Goal: Information Seeking & Learning: Learn about a topic

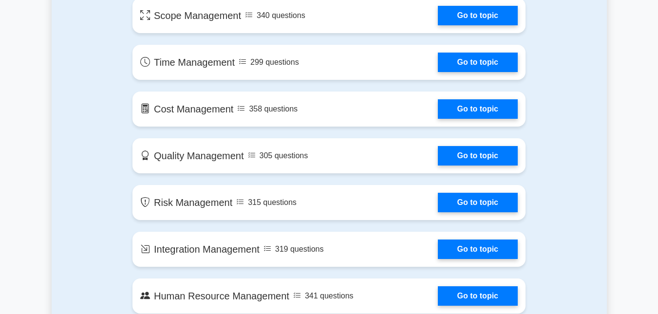
scroll to position [590, 0]
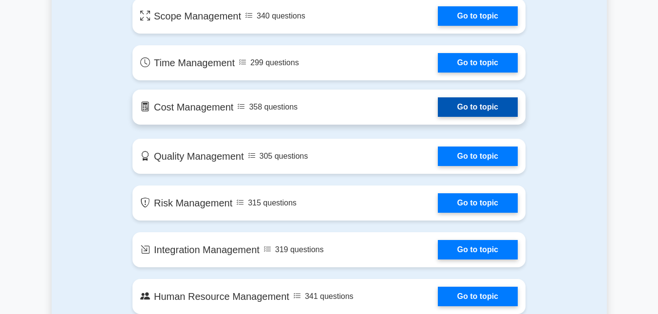
click at [466, 109] on link "Go to topic" at bounding box center [478, 106] width 80 height 19
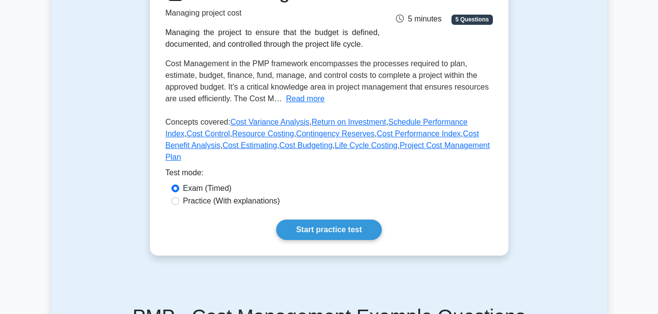
scroll to position [158, 0]
click at [312, 222] on link "Start practice test" at bounding box center [329, 229] width 106 height 20
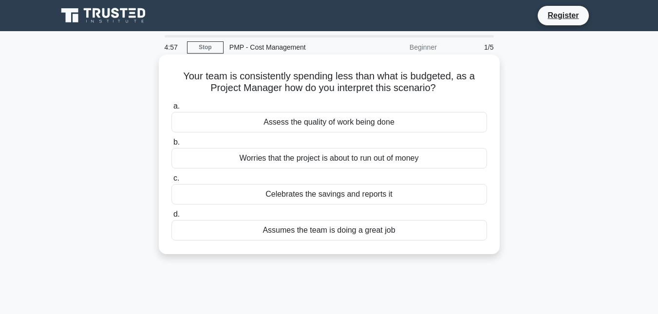
click at [264, 162] on div "Worries that the project is about to run out of money" at bounding box center [328, 158] width 315 height 20
click at [171, 146] on input "b. Worries that the project is about to run out of money" at bounding box center [171, 142] width 0 height 6
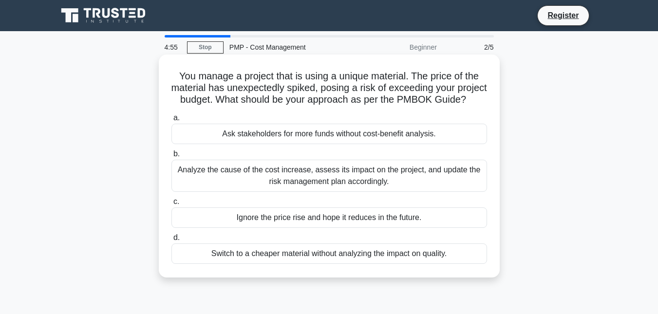
click at [255, 144] on div "Ask stakeholders for more funds without cost-benefit analysis." at bounding box center [328, 134] width 315 height 20
click at [171, 121] on input "a. Ask stakeholders for more funds without cost-benefit analysis." at bounding box center [171, 118] width 0 height 6
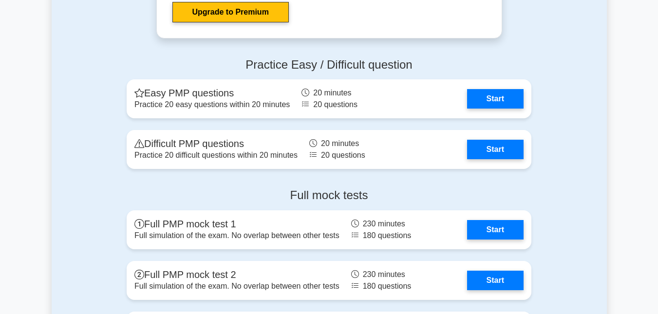
scroll to position [2651, 0]
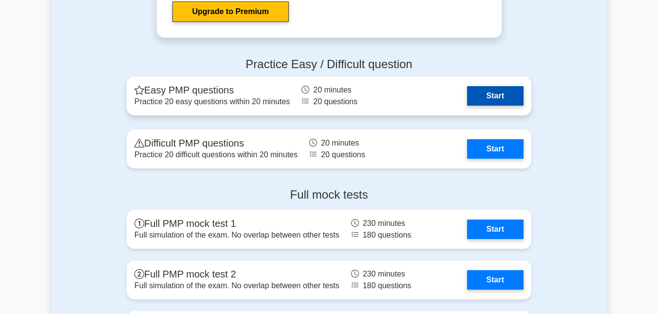
click at [470, 96] on link "Start" at bounding box center [495, 95] width 56 height 19
